Goal: Browse casually: Explore the website without a specific task or goal

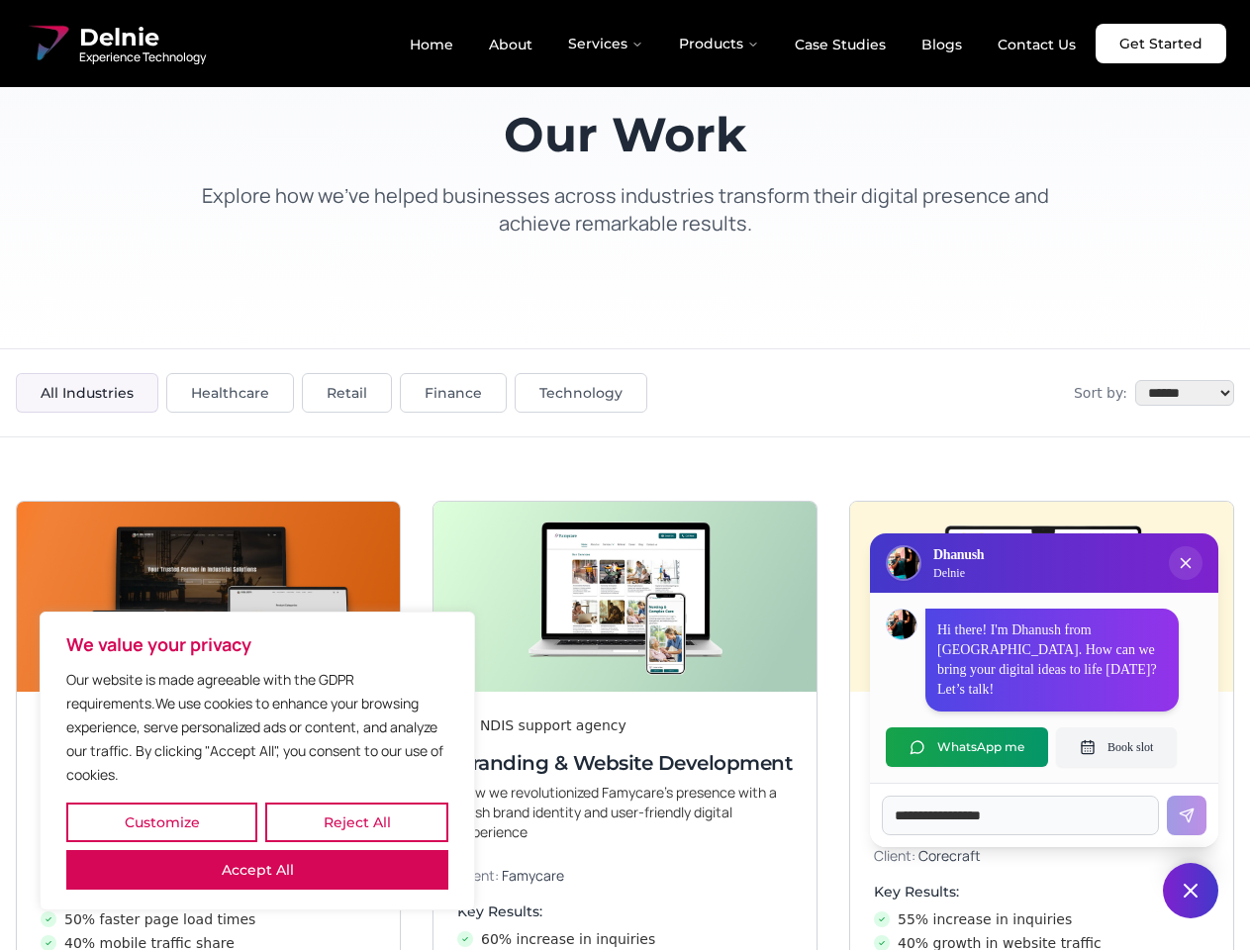
click at [161, 822] on button "Customize" at bounding box center [161, 822] width 191 height 40
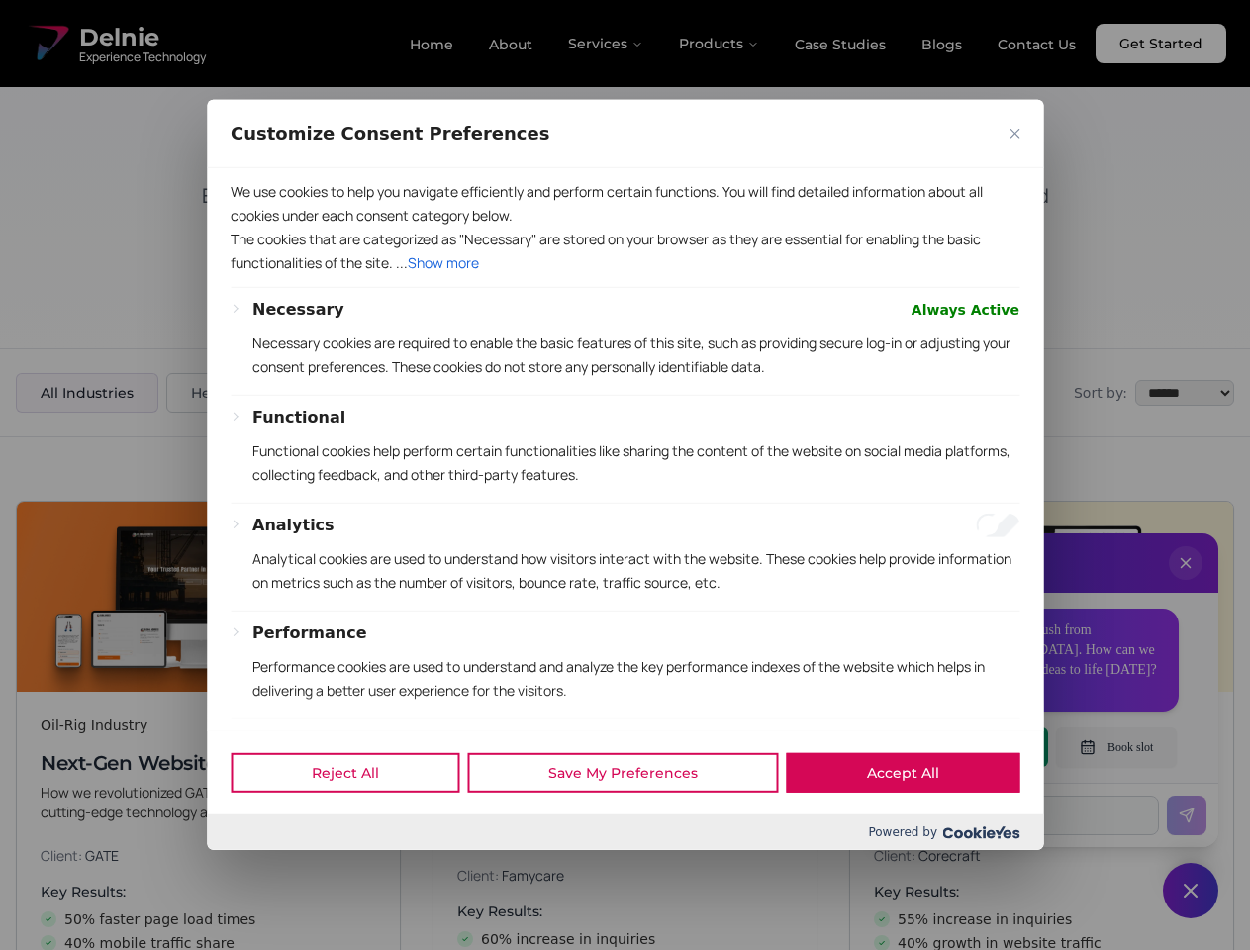
click at [356, 822] on div at bounding box center [625, 475] width 1250 height 950
click at [257, 870] on div at bounding box center [625, 475] width 1250 height 950
click at [624, 475] on p "Functional cookies help perform certain functionalities like sharing the conten…" at bounding box center [635, 462] width 767 height 47
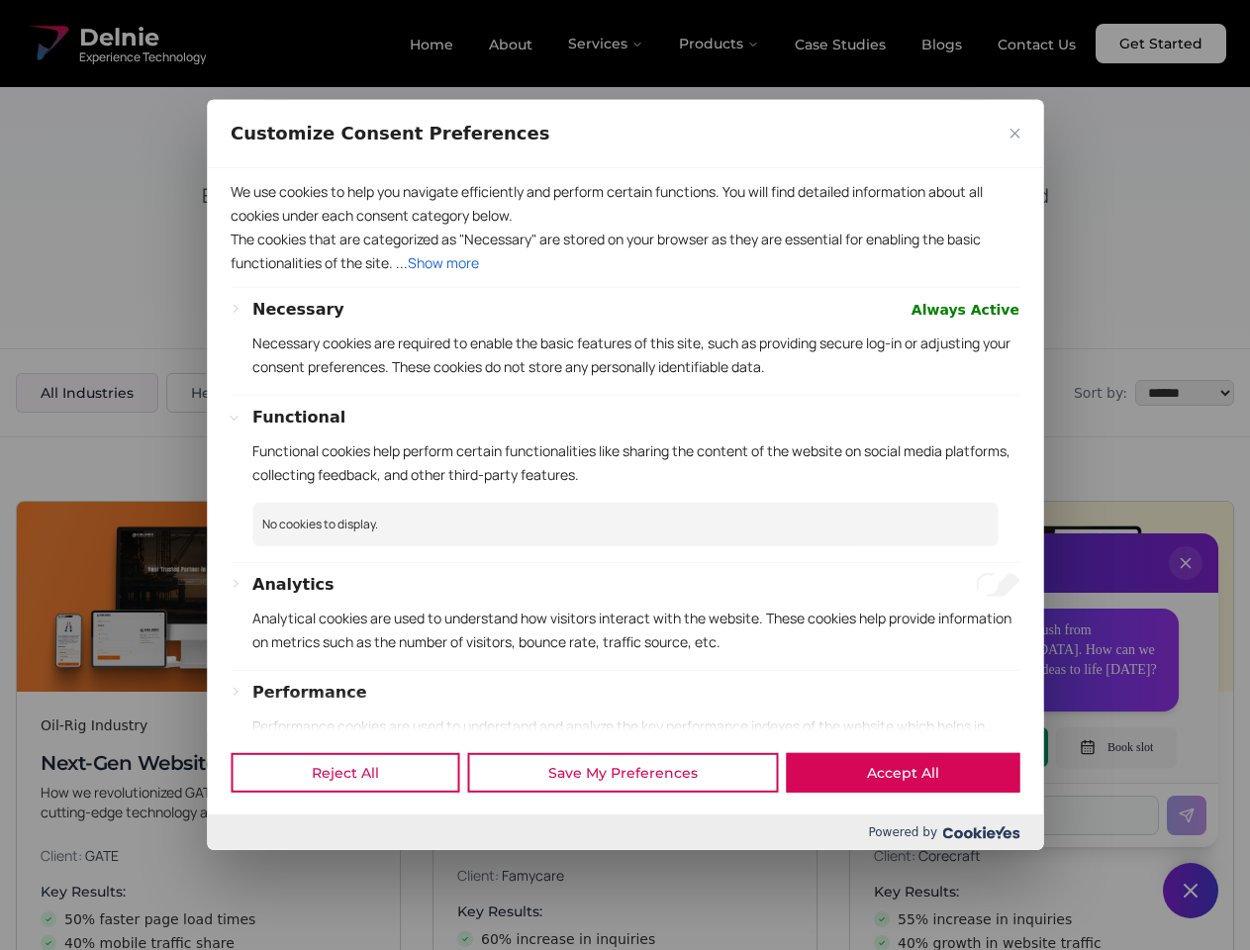
click at [1185, 583] on div at bounding box center [625, 475] width 1250 height 950
click at [967, 747] on div "Reject All Save My Preferences Accept All" at bounding box center [625, 772] width 836 height 84
click at [1116, 747] on div at bounding box center [625, 475] width 1250 height 950
click at [1190, 890] on div at bounding box center [625, 475] width 1250 height 950
click at [606, 44] on div at bounding box center [625, 475] width 1250 height 950
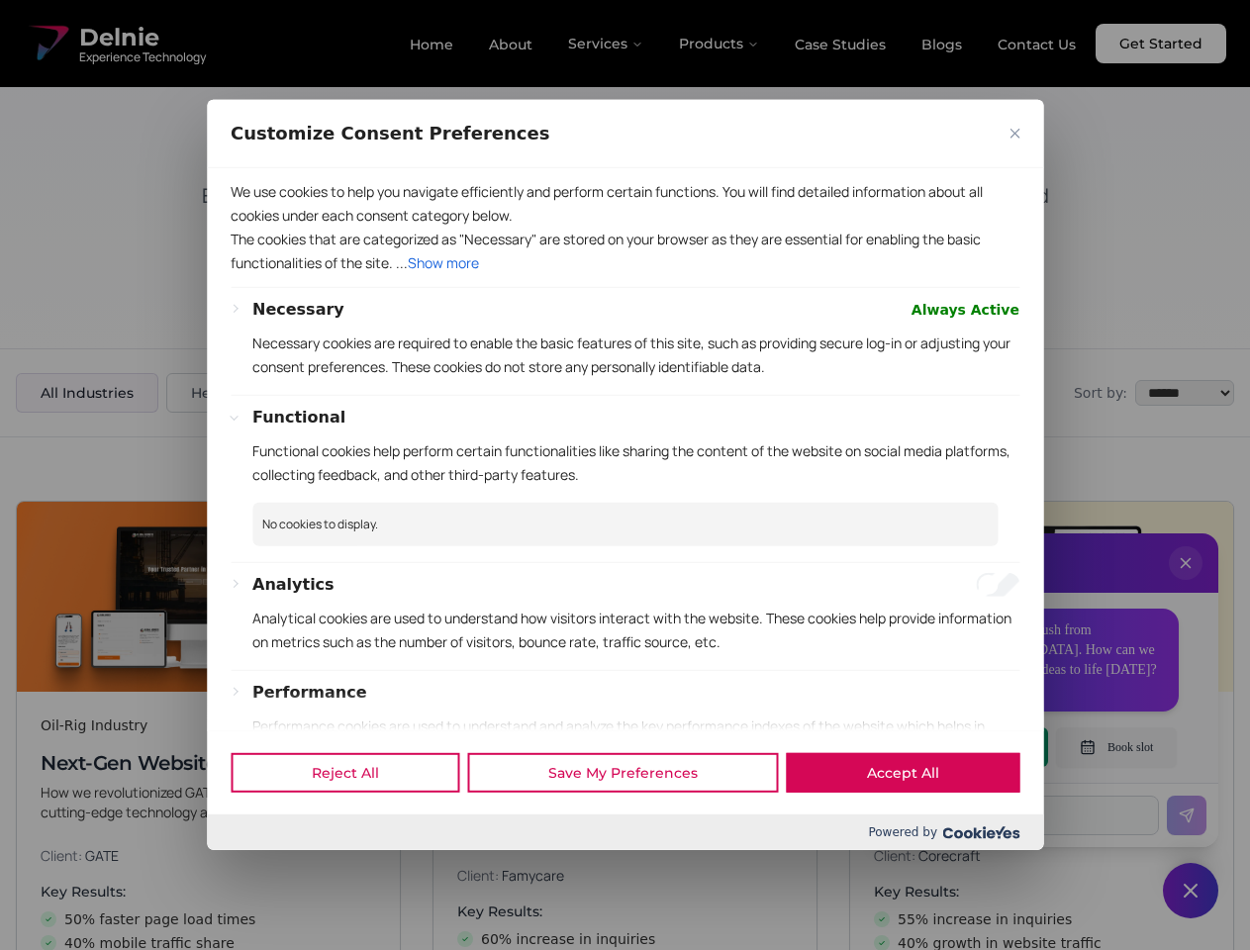
click at [719, 44] on div at bounding box center [625, 475] width 1250 height 950
